Goal: Check status: Check status

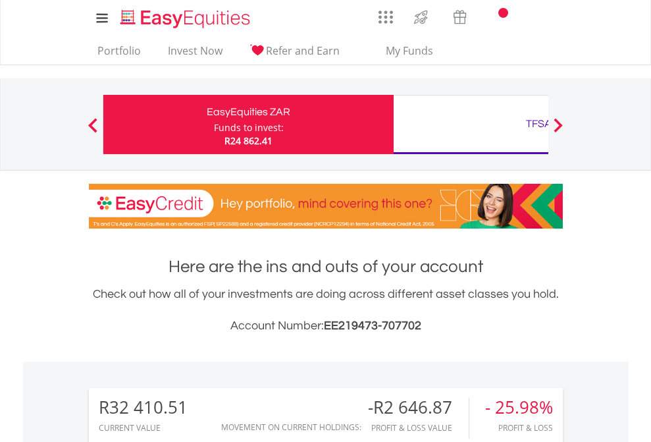
click at [214, 124] on div "Funds to invest:" at bounding box center [249, 127] width 70 height 13
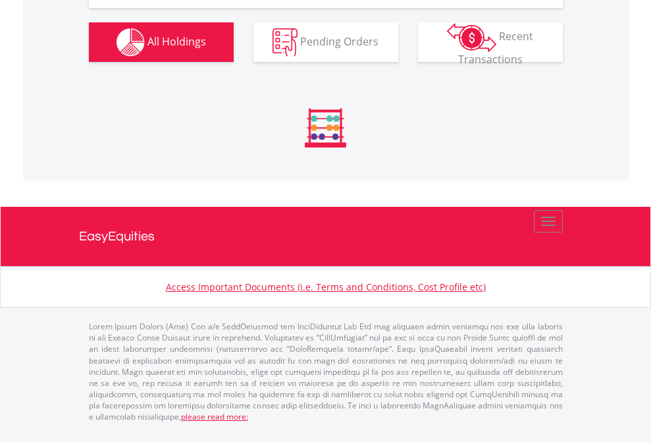
scroll to position [1517, 0]
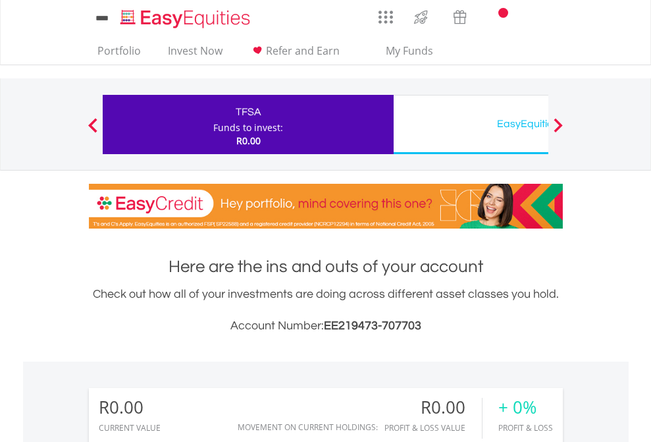
scroll to position [126, 207]
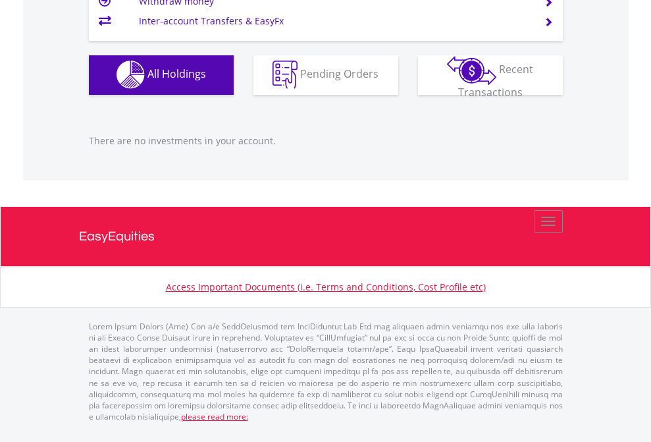
scroll to position [1304, 0]
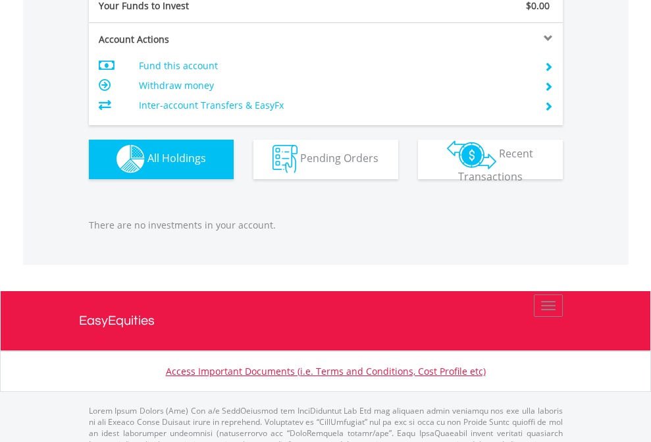
scroll to position [1304, 0]
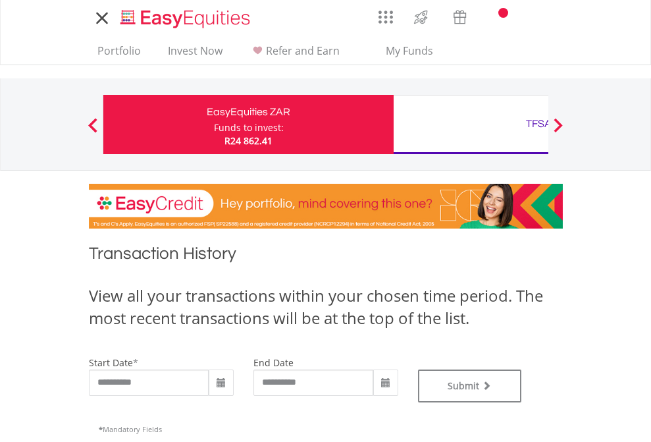
type input "**********"
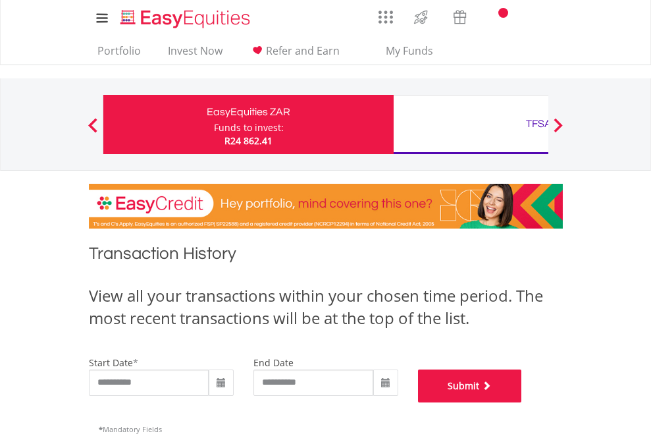
click at [522, 402] on button "Submit" at bounding box center [470, 385] width 104 height 33
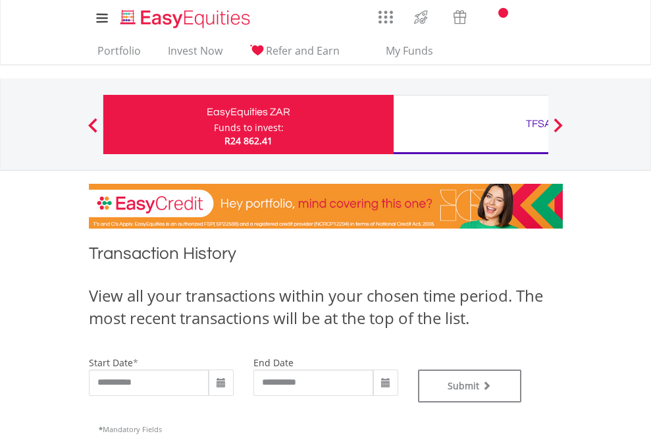
click at [471, 124] on div "TFSA" at bounding box center [539, 124] width 275 height 18
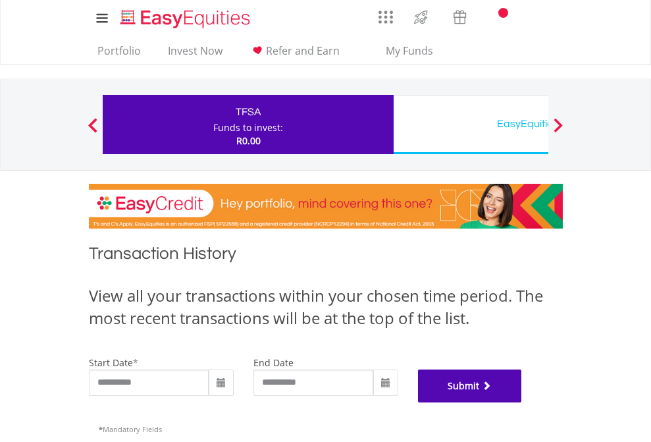
click at [522, 402] on button "Submit" at bounding box center [470, 385] width 104 height 33
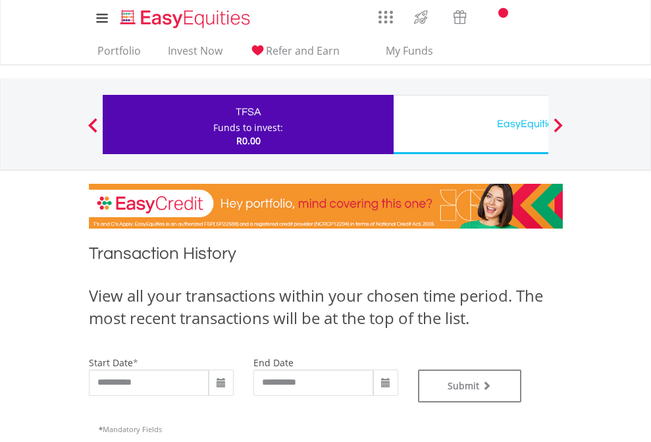
click at [471, 124] on div "EasyEquities USD" at bounding box center [539, 124] width 275 height 18
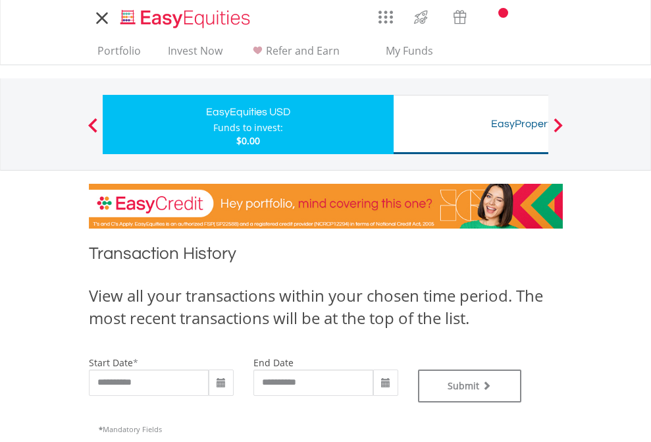
type input "**********"
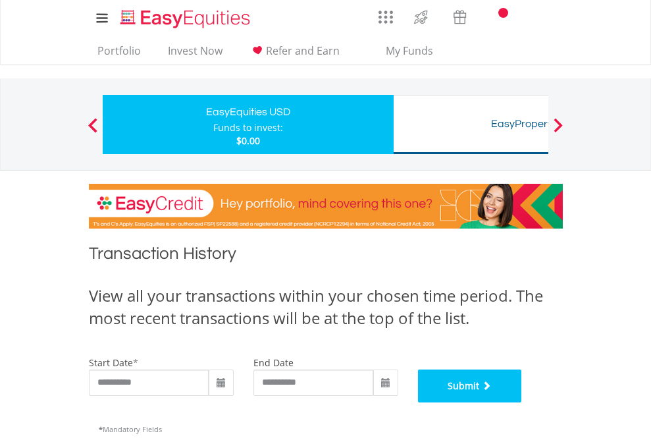
click at [522, 402] on button "Submit" at bounding box center [470, 385] width 104 height 33
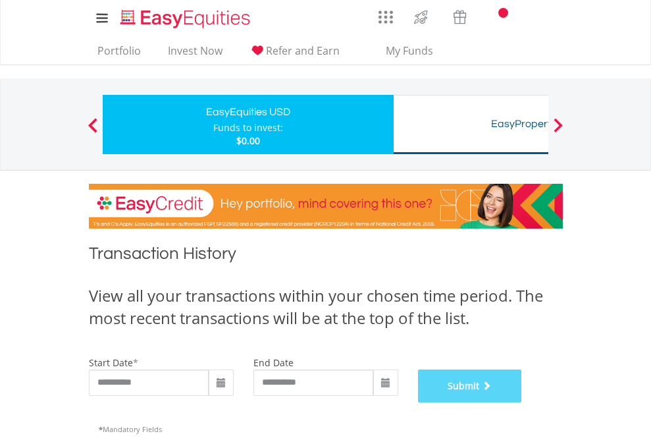
scroll to position [534, 0]
